Goal: Subscribe to service/newsletter

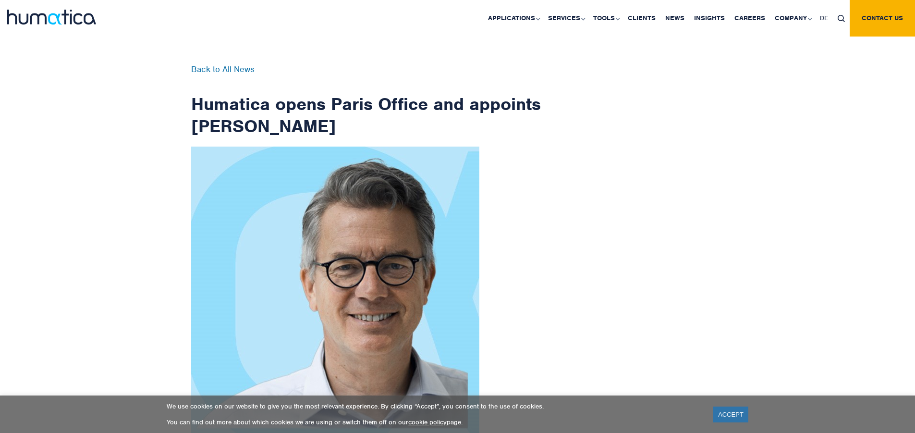
scroll to position [1532, 0]
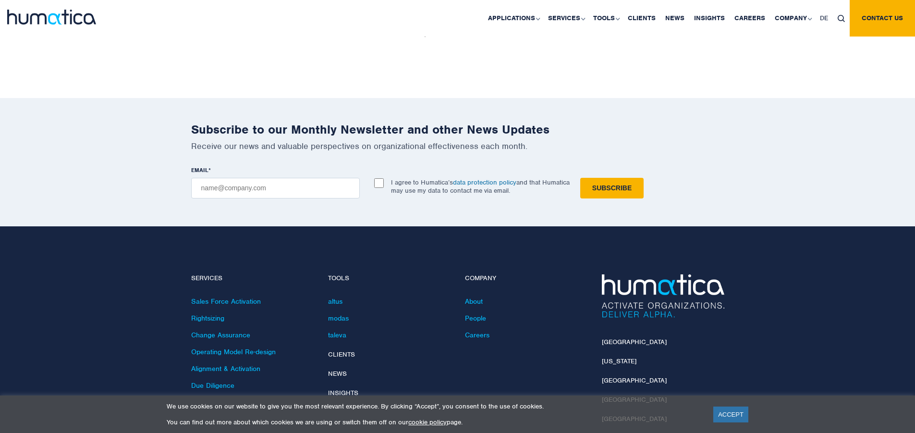
checkbox input "true"
type input "[EMAIL_ADDRESS][DOMAIN_NAME]"
click at [580, 178] on input "Subscribe" at bounding box center [611, 188] width 63 height 21
